Goal: Information Seeking & Learning: Learn about a topic

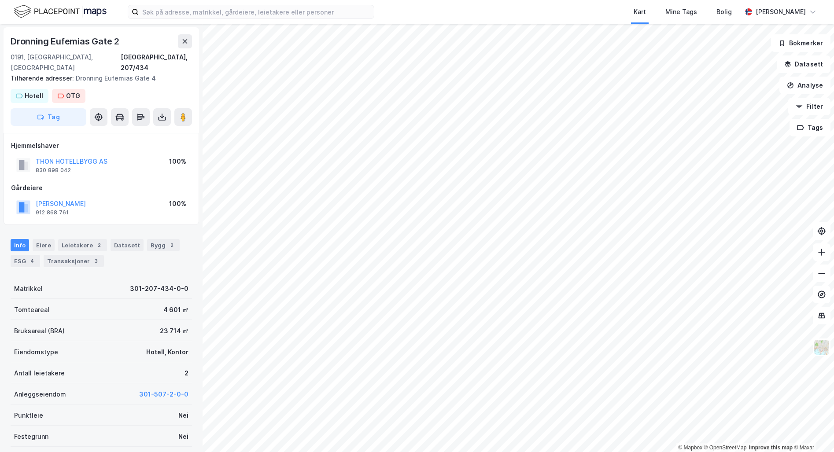
click at [560, 452] on html "Kart Mine Tags Bolig [PERSON_NAME] © Mapbox © OpenStreetMap Improve this map © …" at bounding box center [417, 226] width 834 height 452
click at [606, 452] on html "Kart Mine Tags Bolig [PERSON_NAME] © Mapbox © OpenStreetMap Improve this map © …" at bounding box center [417, 226] width 834 height 452
click at [654, 452] on html "Kart Mine Tags Bolig [PERSON_NAME] © Mapbox © OpenStreetMap Improve this map © …" at bounding box center [417, 226] width 834 height 452
